Goal: Task Accomplishment & Management: Manage account settings

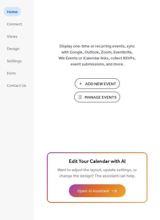
click at [99, 97] on span "Manage Events" at bounding box center [101, 98] width 32 height 6
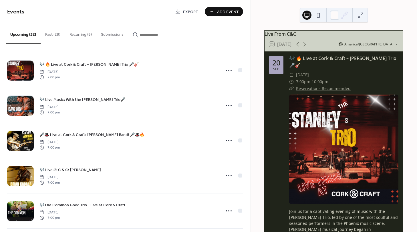
click at [51, 36] on button "Past (29)" at bounding box center [53, 33] width 24 height 20
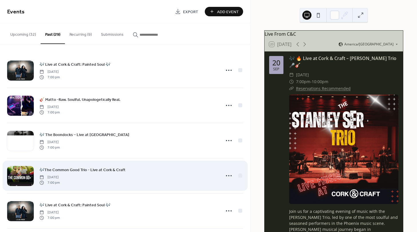
scroll to position [105, 0]
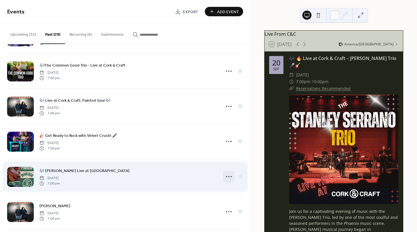
click at [229, 178] on icon at bounding box center [228, 176] width 9 height 9
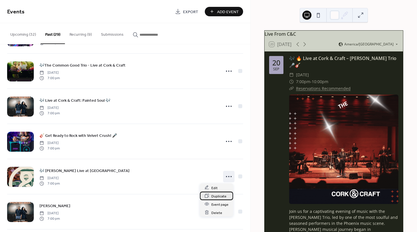
click at [216, 196] on span "Duplicate" at bounding box center [219, 197] width 15 height 6
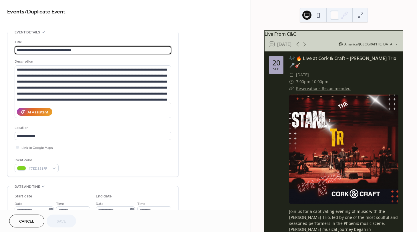
scroll to position [105, 0]
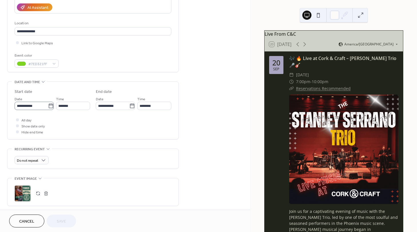
click at [50, 106] on icon at bounding box center [51, 106] width 6 height 6
click at [48, 106] on input "**********" at bounding box center [31, 106] width 33 height 8
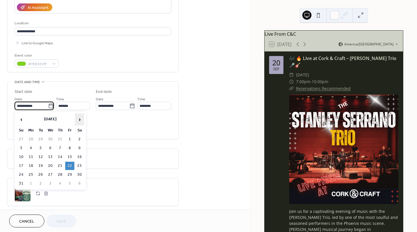
click at [80, 120] on span "›" at bounding box center [79, 119] width 9 height 11
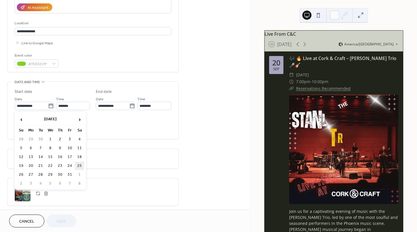
click at [80, 165] on td "25" at bounding box center [79, 166] width 9 height 8
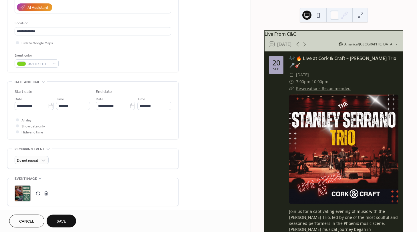
type input "**********"
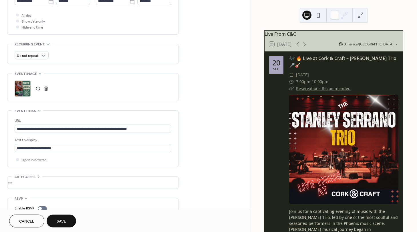
scroll to position [235, 0]
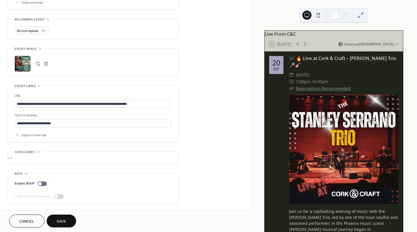
click at [60, 220] on span "Save" at bounding box center [61, 222] width 9 height 6
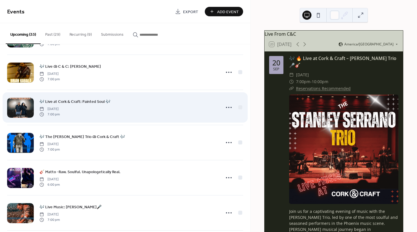
scroll to position [210, 0]
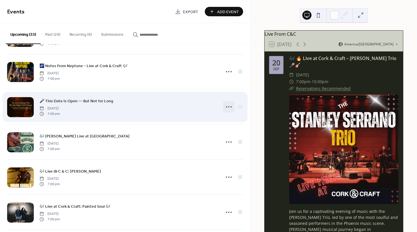
click at [228, 107] on icon at bounding box center [228, 106] width 9 height 9
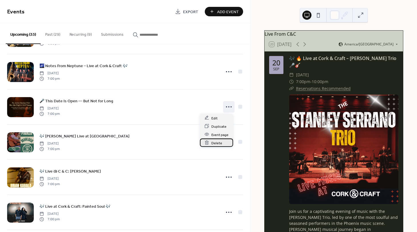
click at [218, 142] on span "Delete" at bounding box center [217, 143] width 11 height 6
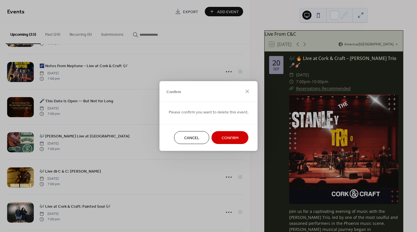
click at [226, 135] on span "Confirm" at bounding box center [230, 138] width 17 height 6
